Goal: Information Seeking & Learning: Learn about a topic

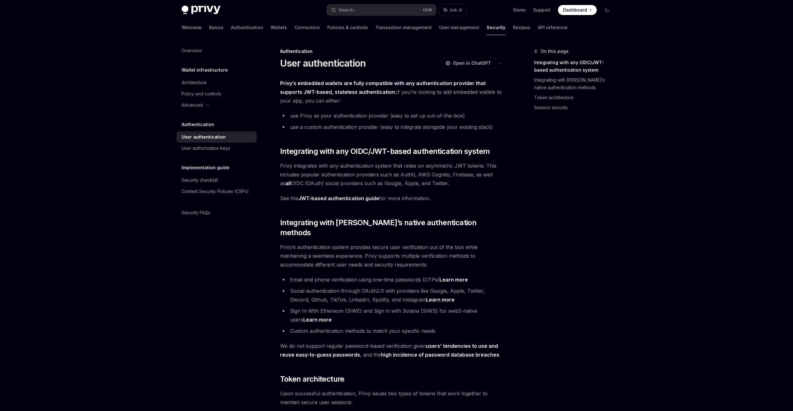
scroll to position [41, 0]
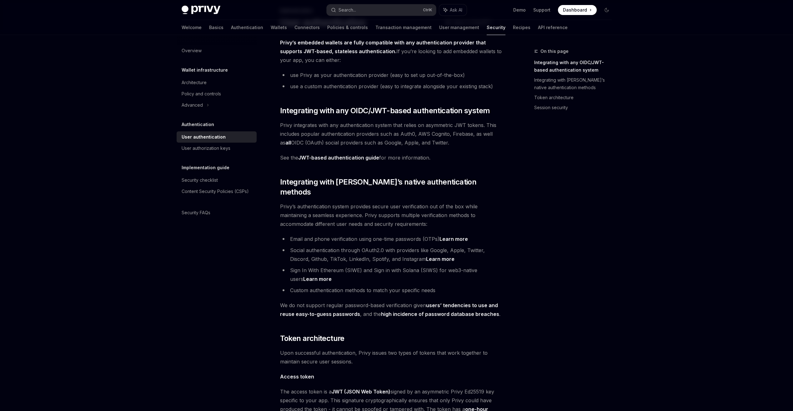
click at [352, 249] on li "Social authentication through OAuth2.0 with providers like Google, Apple, Twitt…" at bounding box center [392, 255] width 225 height 18
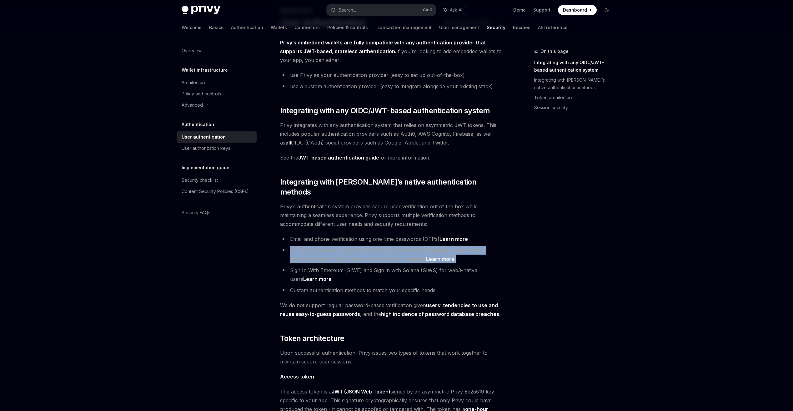
click at [352, 249] on li "Social authentication through OAuth2.0 with providers like Google, Apple, Twitt…" at bounding box center [392, 255] width 225 height 18
drag, startPoint x: 352, startPoint y: 249, endPoint x: 363, endPoint y: 273, distance: 25.9
click at [363, 273] on li "Sign In With Ethereum (SIWE) and Sign in with Solana (SIWS) for web3-native use…" at bounding box center [392, 275] width 225 height 18
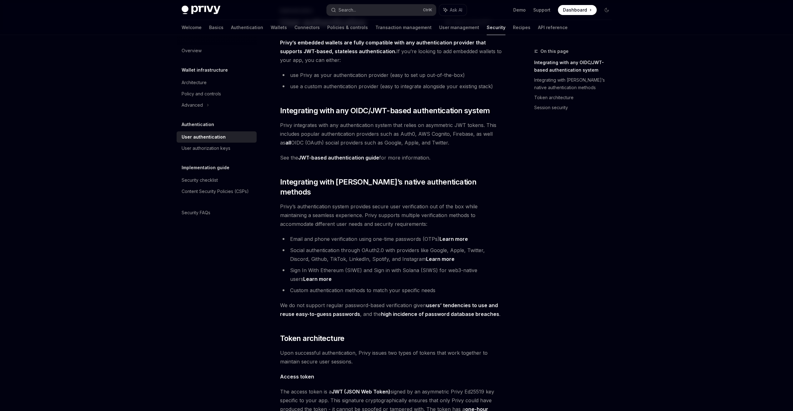
scroll to position [364, 0]
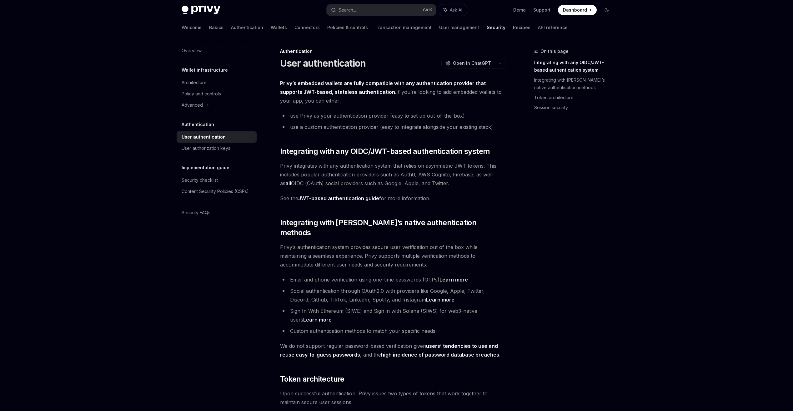
drag, startPoint x: 0, startPoint y: 0, endPoint x: 351, endPoint y: 125, distance: 372.1
click at [351, 125] on li "use a custom authentication provider (easy to integrate alongside your existing…" at bounding box center [392, 127] width 225 height 9
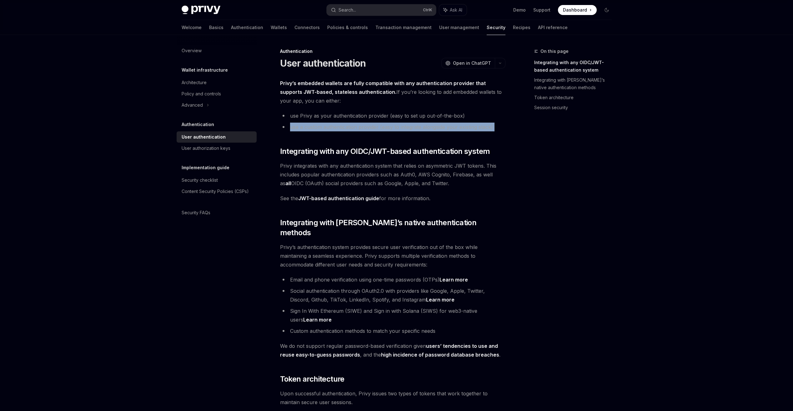
drag, startPoint x: 351, startPoint y: 125, endPoint x: 454, endPoint y: 117, distance: 103.5
click at [454, 117] on li "use Privy as your authentication provider (easy to set up out-of-the-box)" at bounding box center [392, 115] width 225 height 9
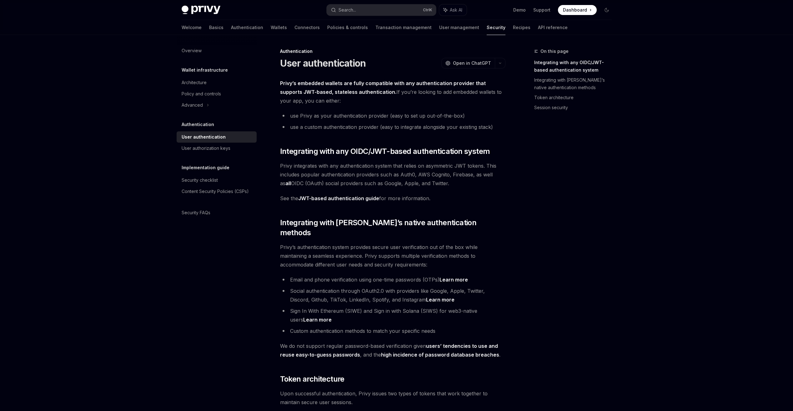
scroll to position [364, 0]
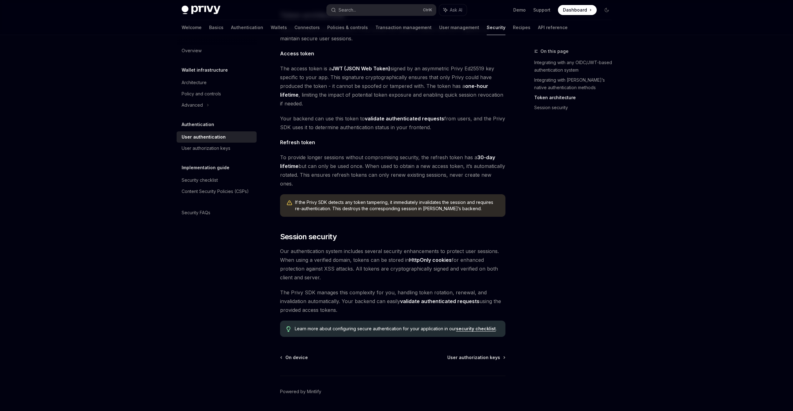
click at [341, 199] on span "If the Privy SDK detects any token tampering, it immediately invalidates the se…" at bounding box center [397, 205] width 204 height 13
drag, startPoint x: 341, startPoint y: 189, endPoint x: 432, endPoint y: 203, distance: 92.6
click at [434, 202] on div "Privy’s embedded wallets are fully compatible with any authentication provider …" at bounding box center [392, 26] width 225 height 622
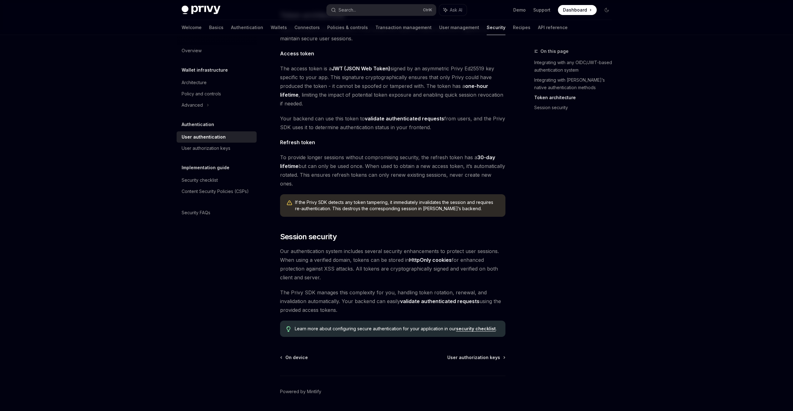
click at [385, 194] on div "If the Privy SDK detects any token tampering, it immediately invalidates the se…" at bounding box center [392, 205] width 225 height 23
click at [487, 354] on span "User authorization keys" at bounding box center [473, 357] width 53 height 6
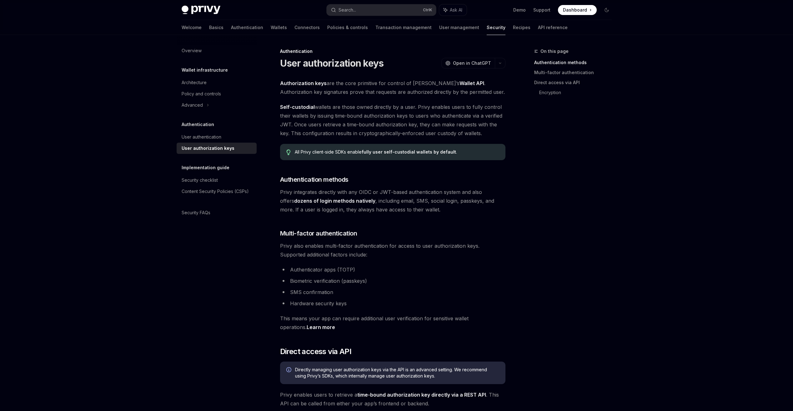
click at [362, 152] on div "All Privy client-side SDKs enable fully user self-custodial wallets by default ." at bounding box center [397, 152] width 204 height 6
drag, startPoint x: 362, startPoint y: 152, endPoint x: 390, endPoint y: 197, distance: 53.3
click at [390, 197] on span "Privy integrates directly with any OIDC or JWT-based authentication system and …" at bounding box center [392, 201] width 225 height 26
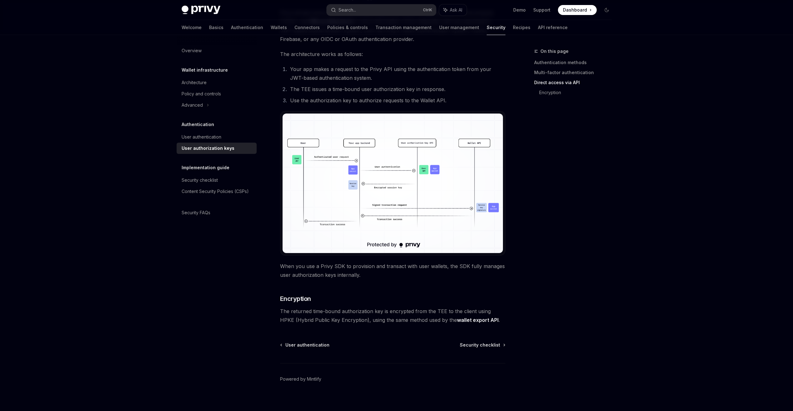
scroll to position [412, 0]
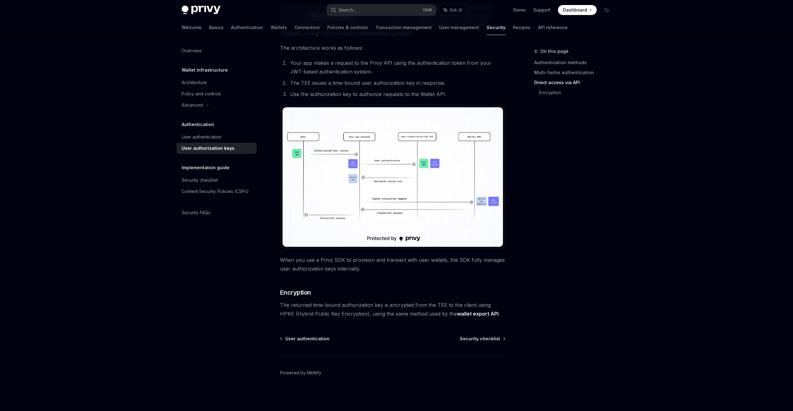
click at [482, 335] on div "Authentication User authorization keys OpenAI Open in ChatGPT OpenAI Open in Ch…" at bounding box center [334, 23] width 345 height 775
click at [483, 338] on span "Security checklist" at bounding box center [480, 339] width 40 height 6
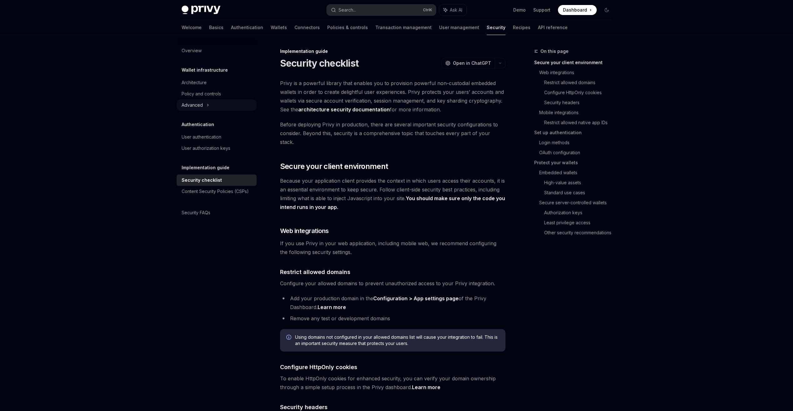
click at [201, 102] on div "Advanced" at bounding box center [192, 105] width 21 height 8
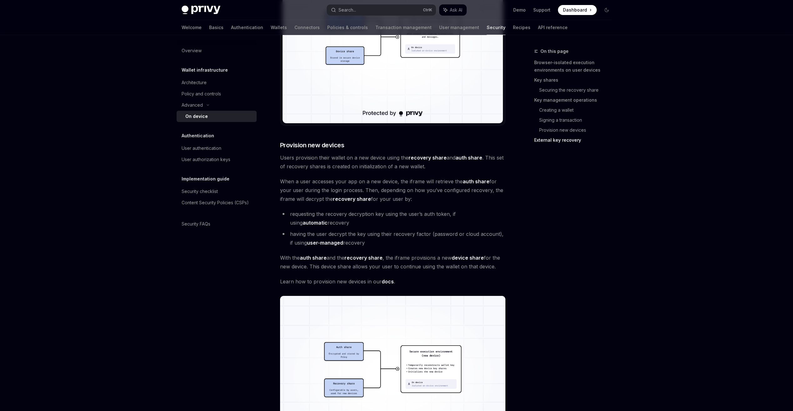
scroll to position [1585, 0]
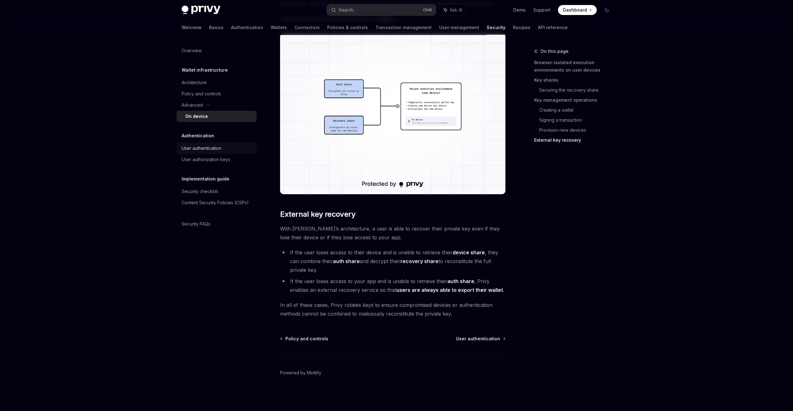
click at [215, 144] on div "User authentication" at bounding box center [202, 148] width 40 height 8
type textarea "*"
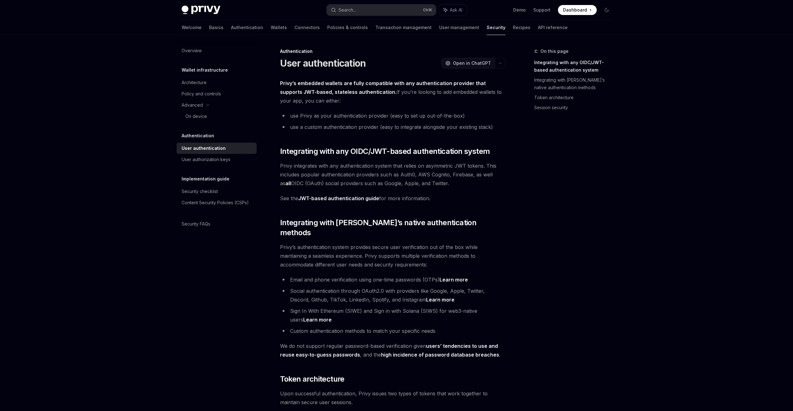
click at [471, 61] on span "Open in ChatGPT" at bounding box center [472, 63] width 38 height 6
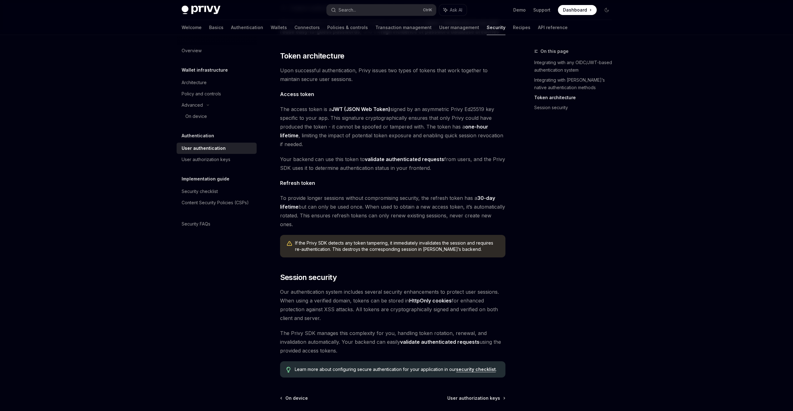
click at [443, 240] on span "If the Privy SDK detects any token tampering, it immediately invalidates the se…" at bounding box center [397, 246] width 204 height 13
drag, startPoint x: 443, startPoint y: 232, endPoint x: 384, endPoint y: 226, distance: 59.4
click at [384, 240] on span "If the Privy SDK detects any token tampering, it immediately invalidates the se…" at bounding box center [397, 246] width 204 height 13
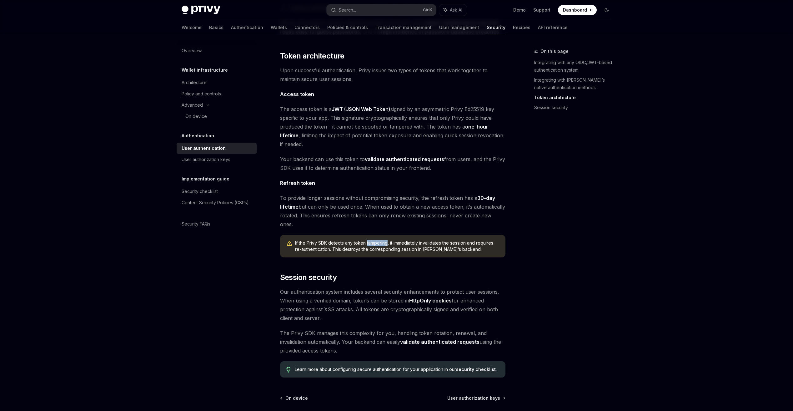
click at [384, 240] on span "If the Privy SDK detects any token tampering, it immediately invalidates the se…" at bounding box center [397, 246] width 204 height 13
drag, startPoint x: 384, startPoint y: 226, endPoint x: 378, endPoint y: 230, distance: 7.4
click at [378, 240] on span "If the Privy SDK detects any token tampering, it immediately invalidates the se…" at bounding box center [397, 246] width 204 height 13
